Goal: Find specific page/section: Find specific page/section

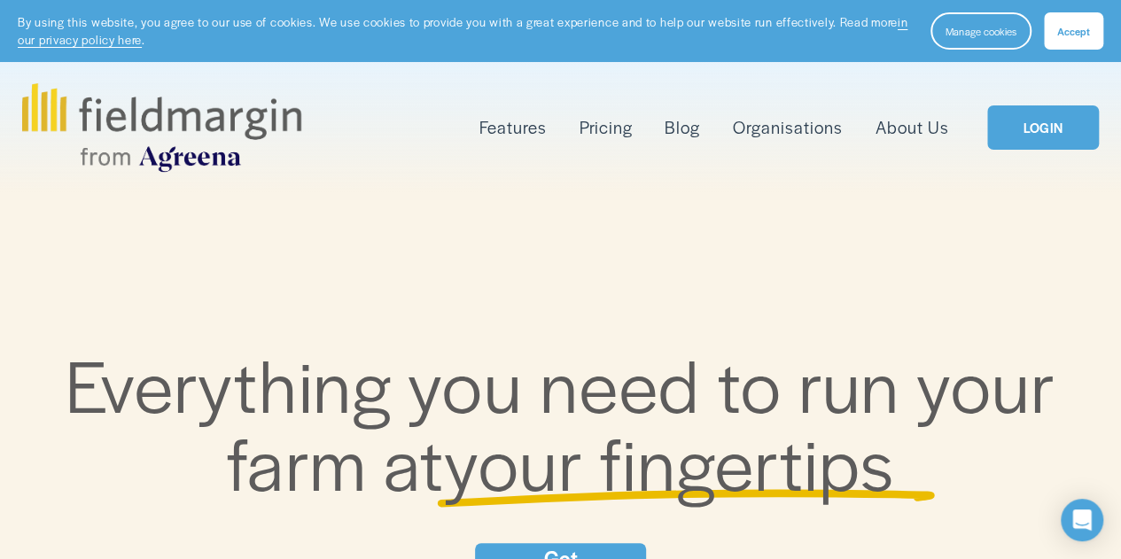
click at [1063, 27] on span "Accept" at bounding box center [1074, 31] width 33 height 14
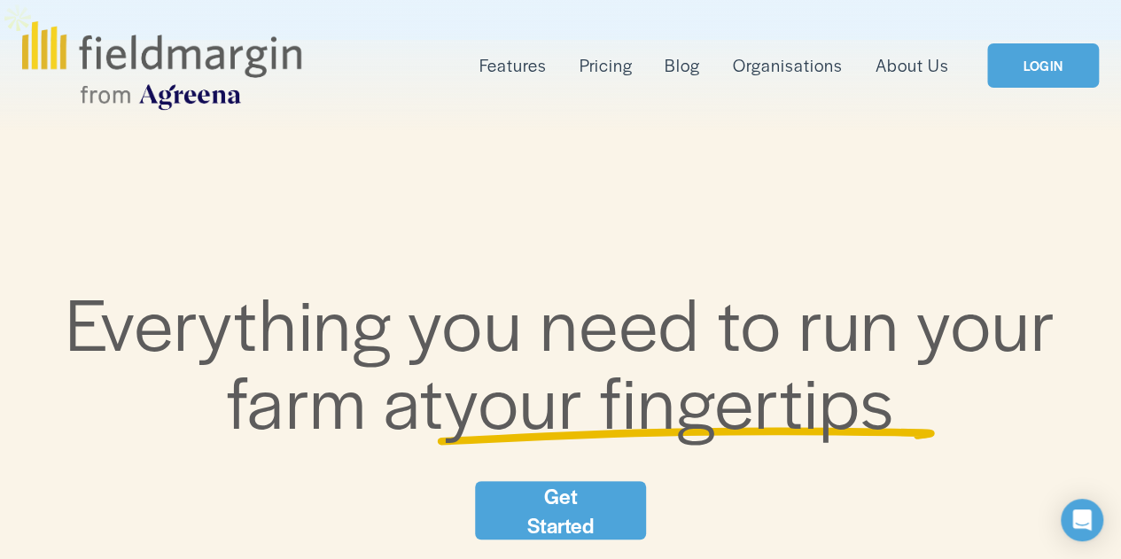
click at [1064, 56] on link "LOGIN" at bounding box center [1043, 65] width 112 height 45
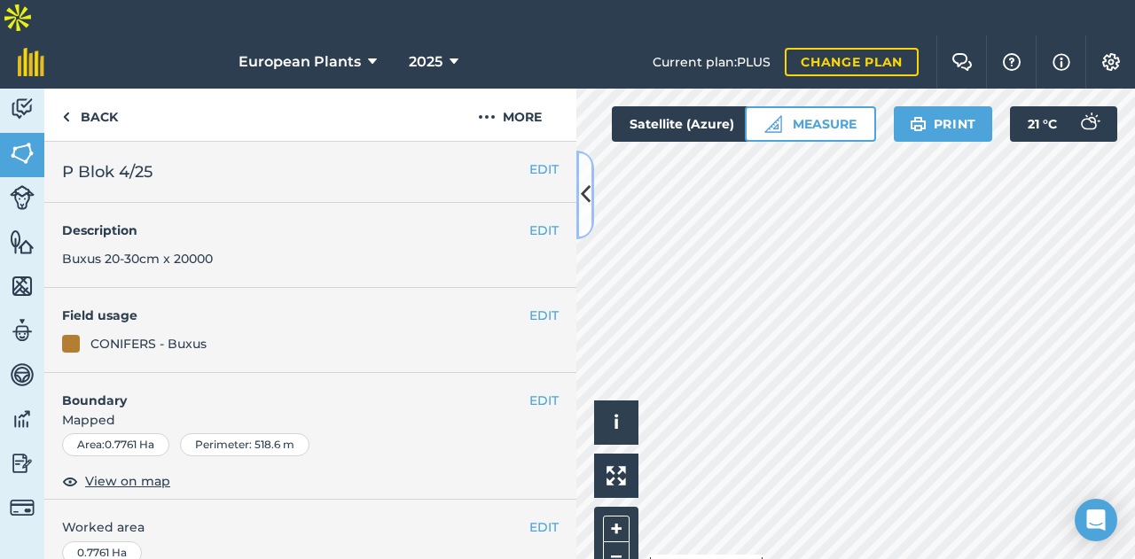
click at [585, 191] on icon at bounding box center [586, 194] width 10 height 31
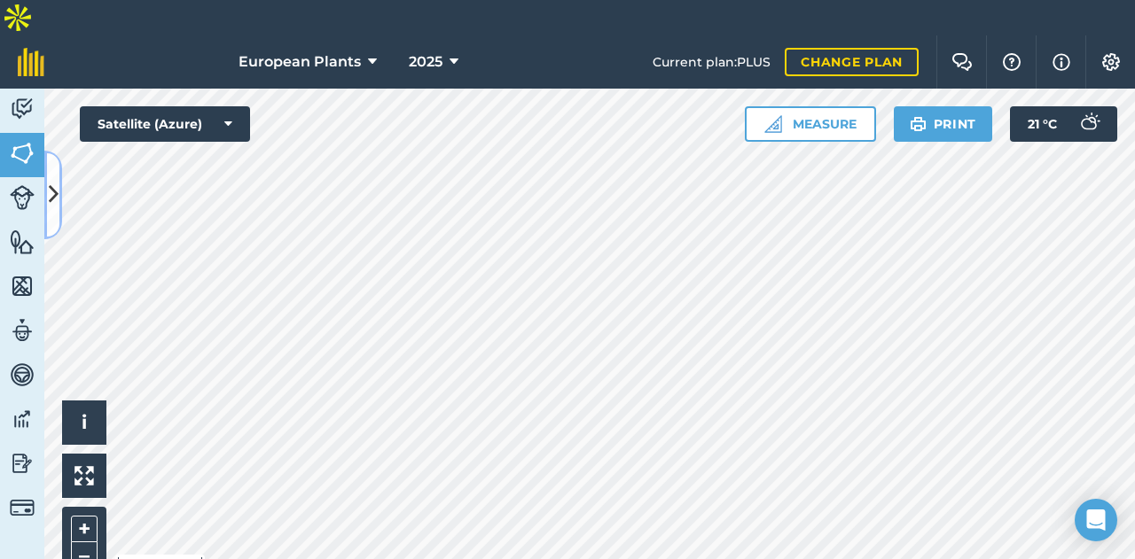
click at [46, 196] on button at bounding box center [53, 195] width 18 height 89
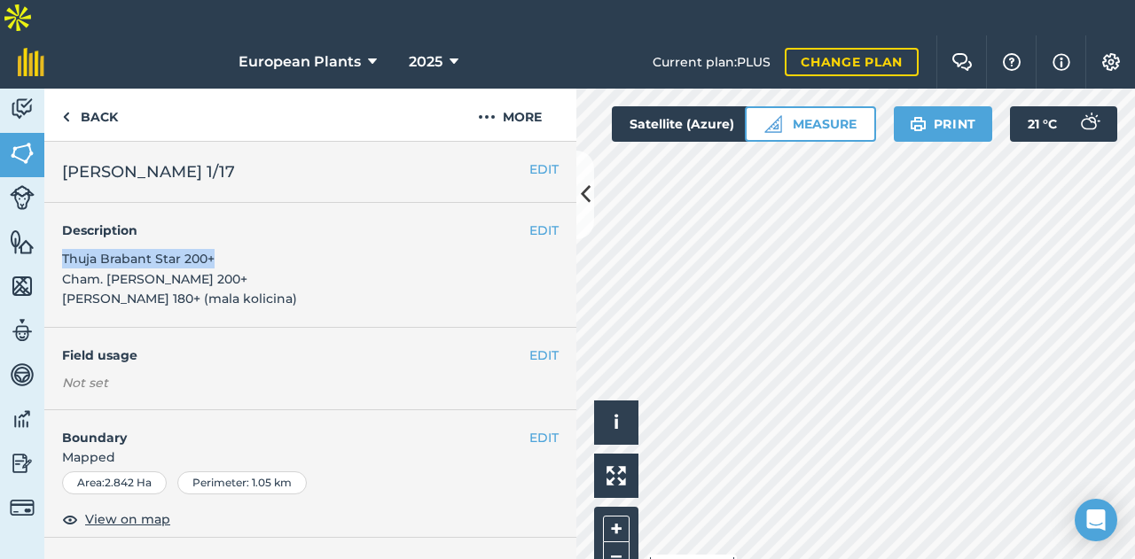
drag, startPoint x: 218, startPoint y: 223, endPoint x: 59, endPoint y: 228, distance: 159.6
click at [59, 228] on div "EDIT Description Thuja Brabant Star 200+ Cham. [PERSON_NAME] 200+ [PERSON_NAME]…" at bounding box center [310, 265] width 532 height 125
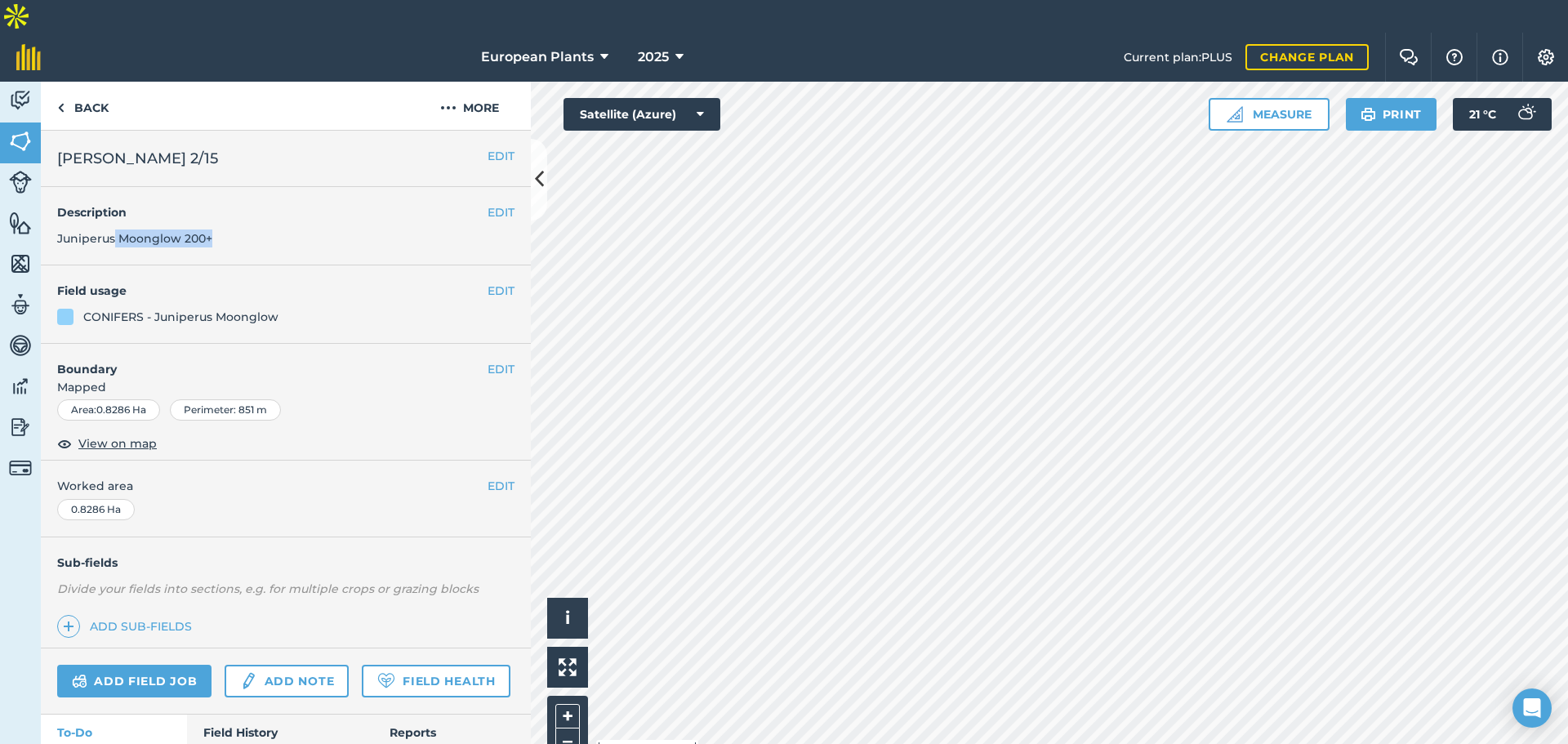
drag, startPoint x: 228, startPoint y: 202, endPoint x: 113, endPoint y: 190, distance: 115.6
click at [113, 190] on div "EDIT Description Juniperus Moonglow 200+" at bounding box center [286, 226] width 490 height 78
